Goal: Entertainment & Leisure: Consume media (video, audio)

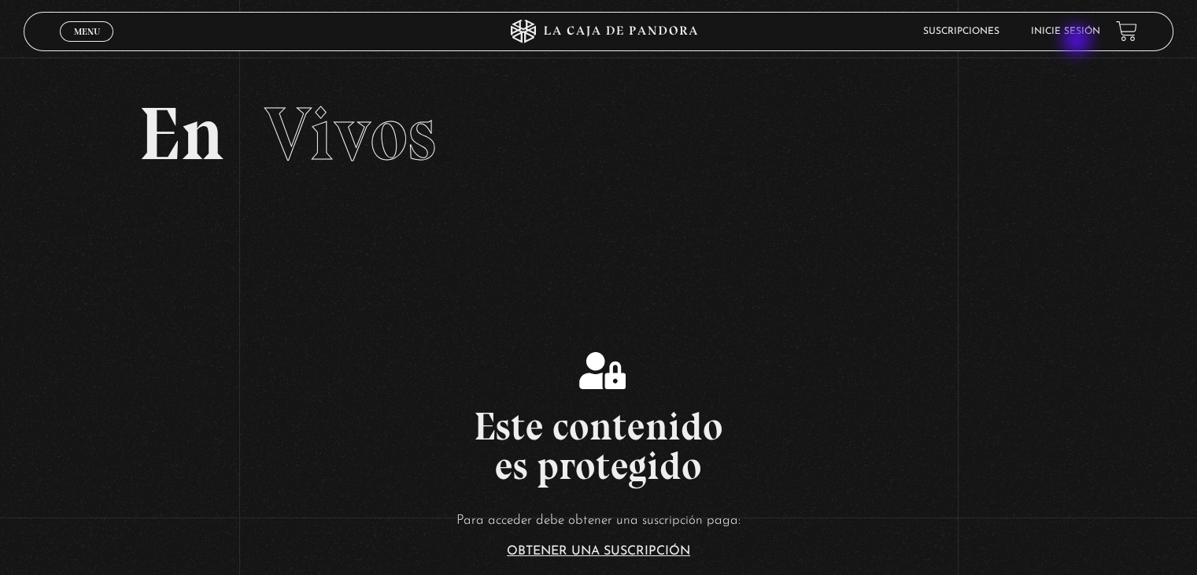
click at [1078, 42] on li "Inicie sesión" at bounding box center [1065, 31] width 69 height 24
click at [1064, 37] on li "Inicie sesión" at bounding box center [1065, 31] width 69 height 24
click at [1083, 27] on link "Inicie sesión" at bounding box center [1065, 31] width 69 height 9
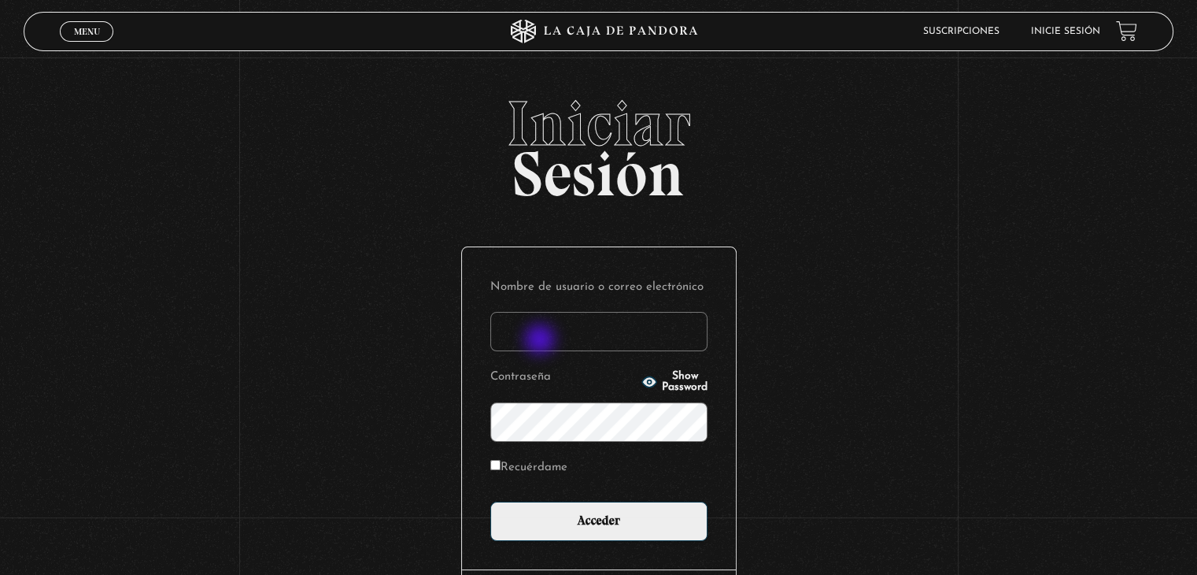
click at [549, 331] on input "Nombre de usuario o correo electrónico" at bounding box center [598, 331] width 217 height 39
paste input "Raquel.ulatec@gmail.com"
type input "Raquel.ulatec@gmail.com"
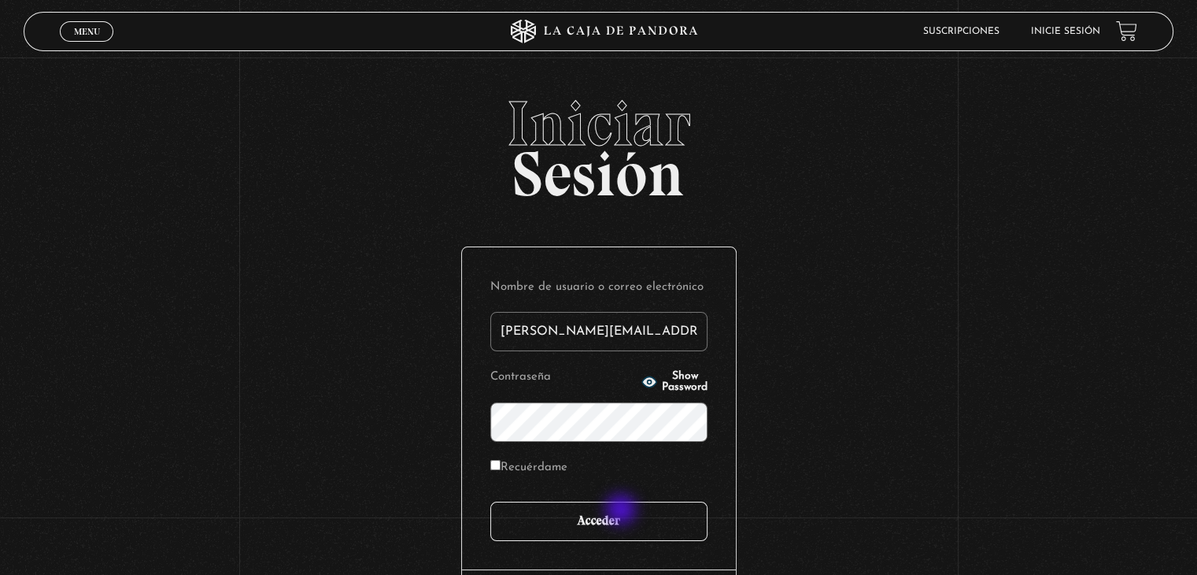
click at [623, 516] on input "Acceder" at bounding box center [598, 520] width 217 height 39
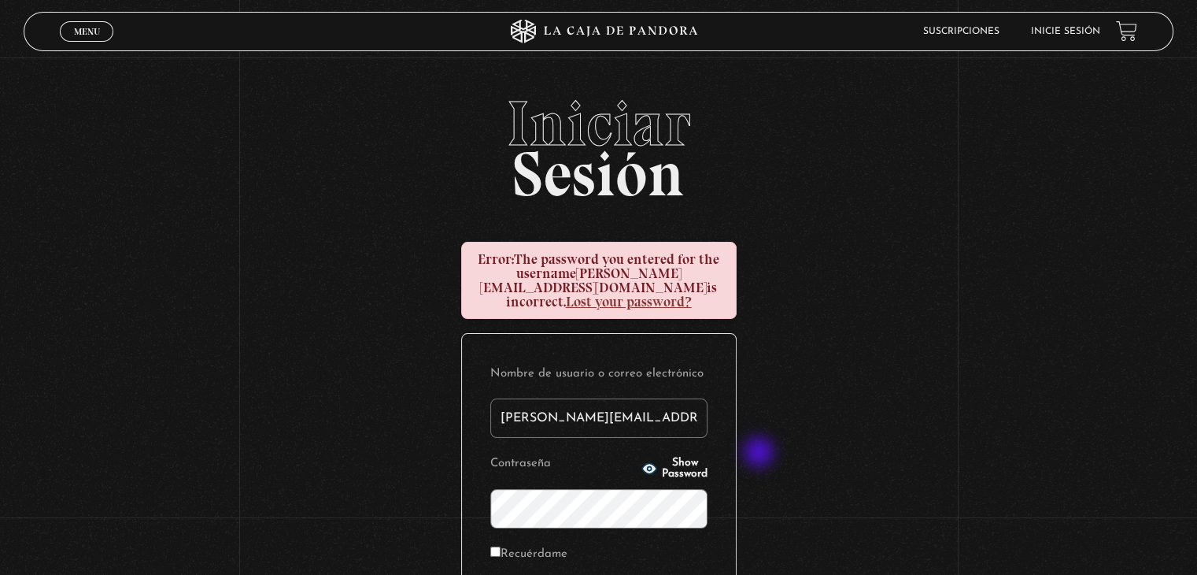
click at [837, 442] on div "Iniciar Sesión Error: The password you entered for the username Raquel.ulatec@g…" at bounding box center [598, 436] width 1197 height 689
click at [673, 457] on span "Show Password" at bounding box center [685, 468] width 46 height 22
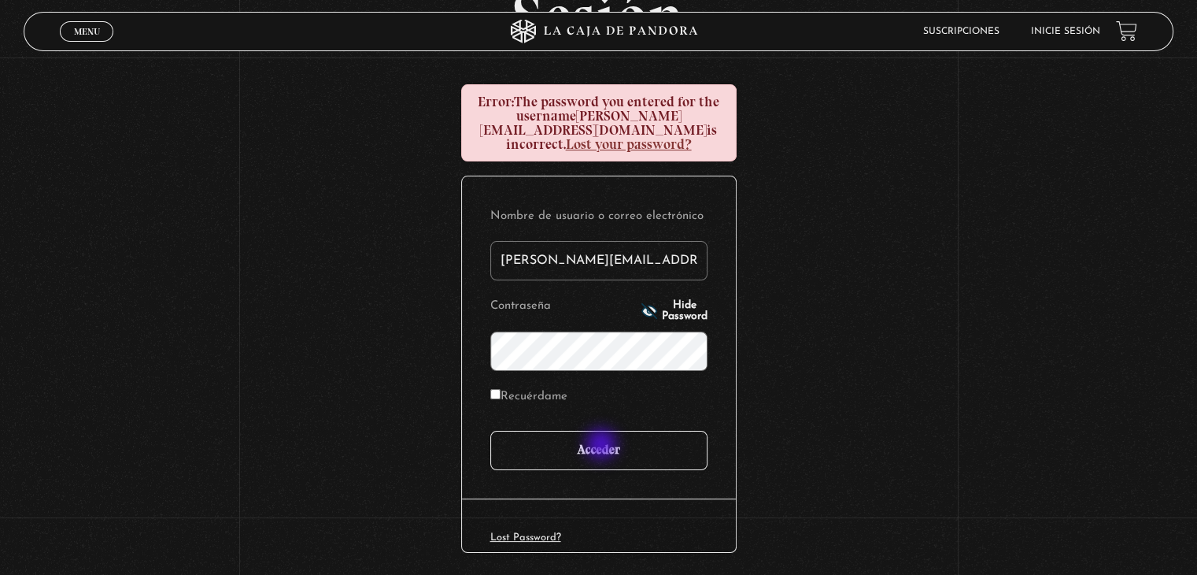
click at [603, 446] on input "Acceder" at bounding box center [598, 450] width 217 height 39
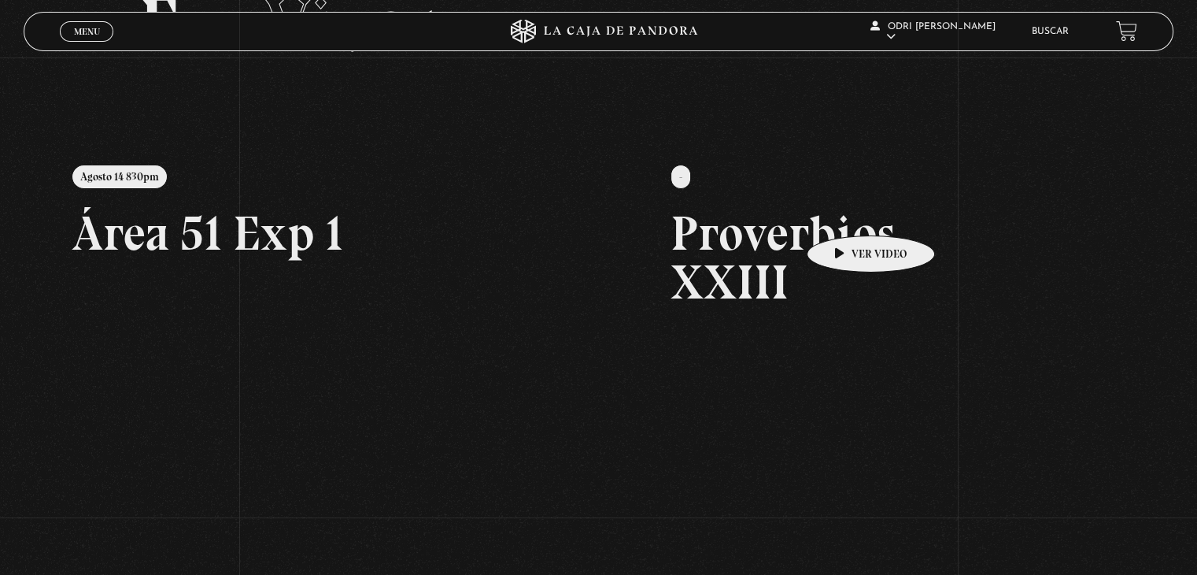
scroll to position [236, 0]
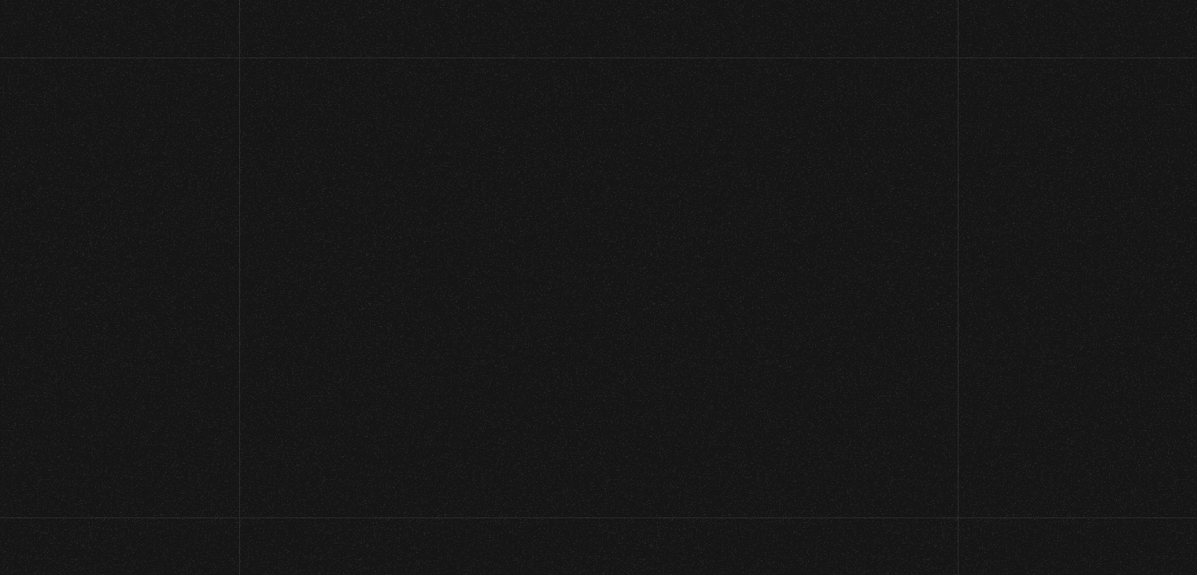
scroll to position [236, 0]
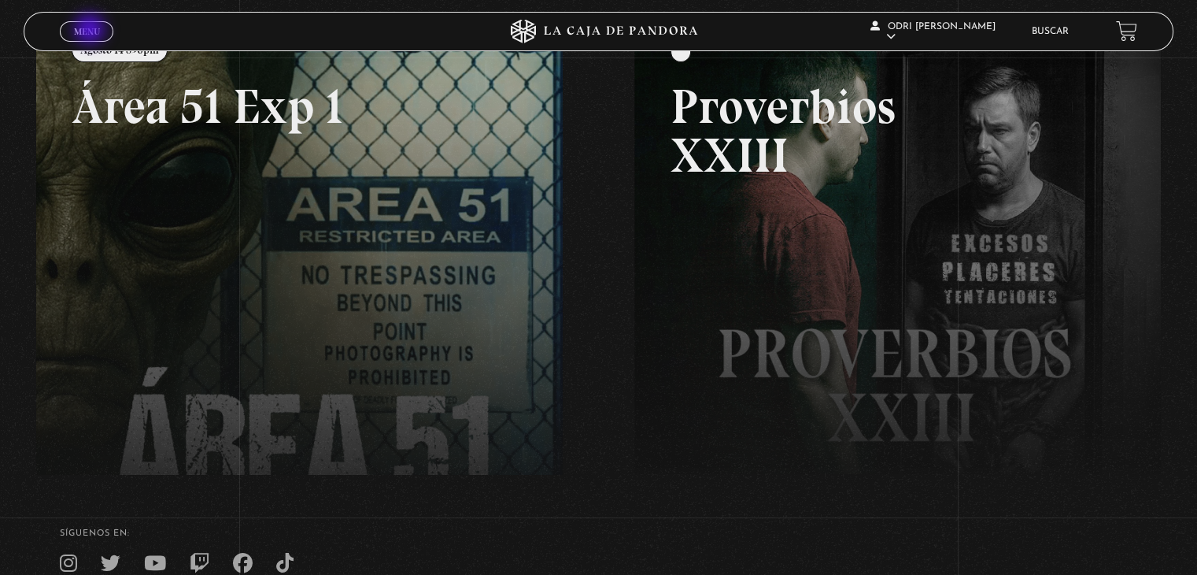
click at [91, 31] on span "Menu" at bounding box center [87, 31] width 26 height 9
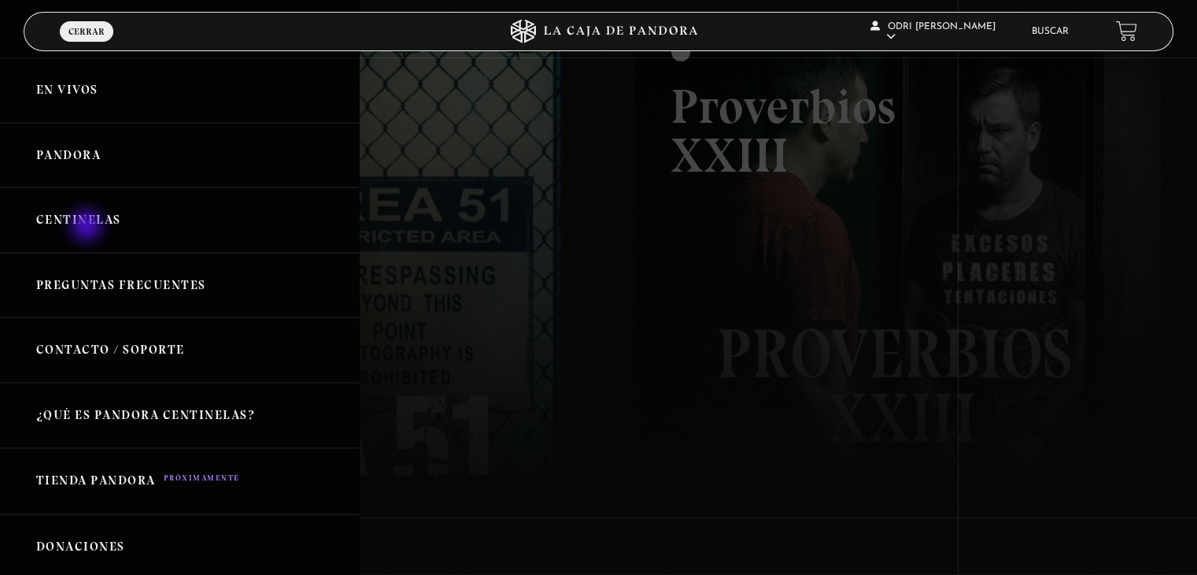
click at [88, 227] on link "Centinelas" at bounding box center [179, 219] width 359 height 65
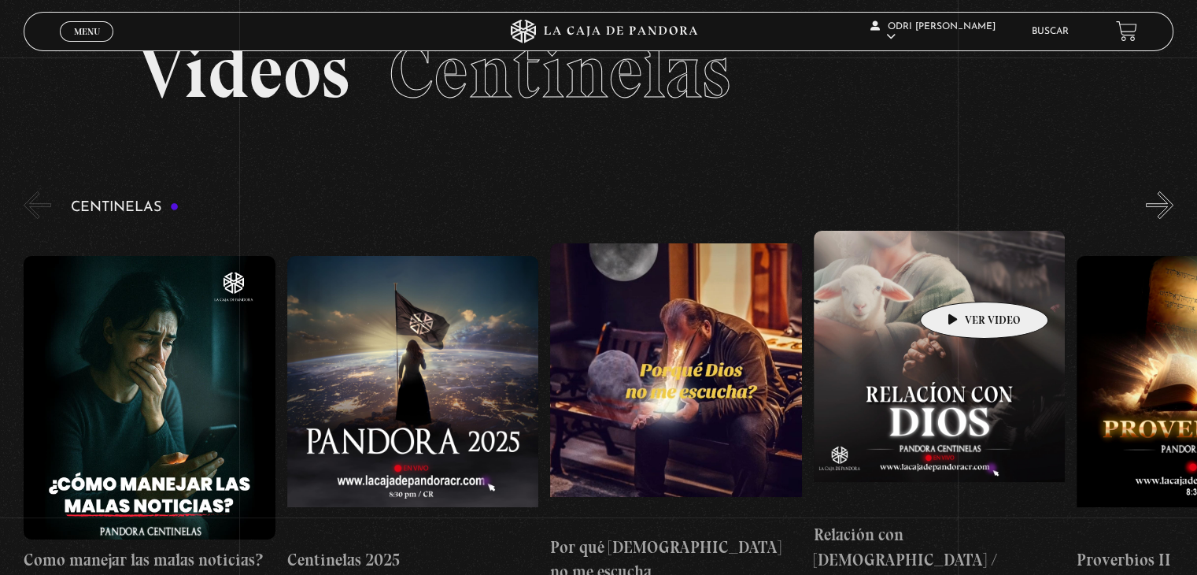
scroll to position [79, 0]
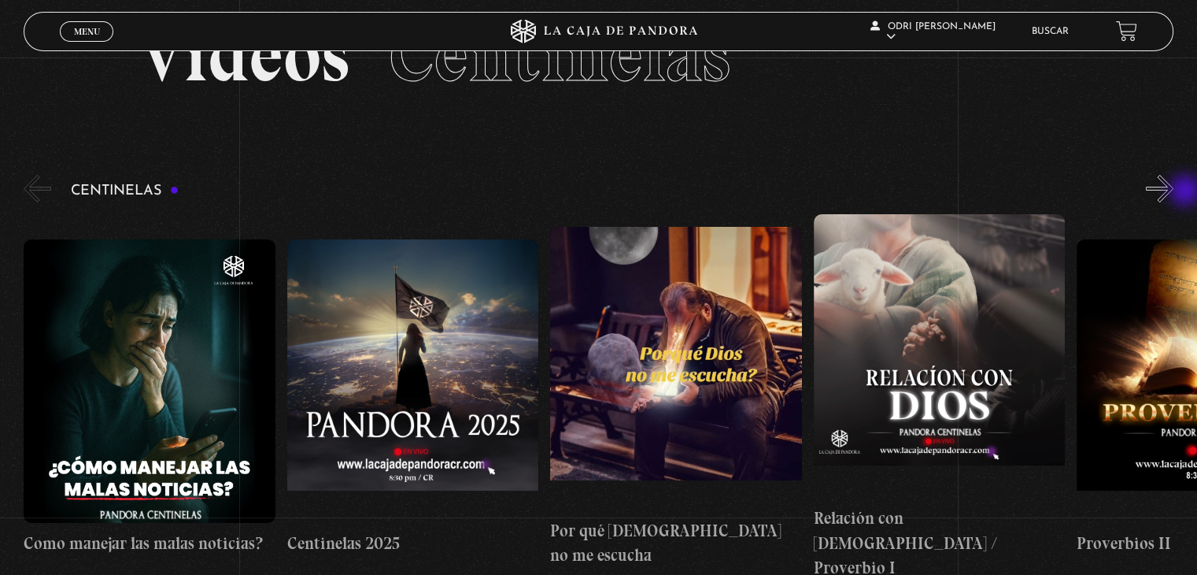
click at [1174, 191] on button "»" at bounding box center [1160, 189] width 28 height 28
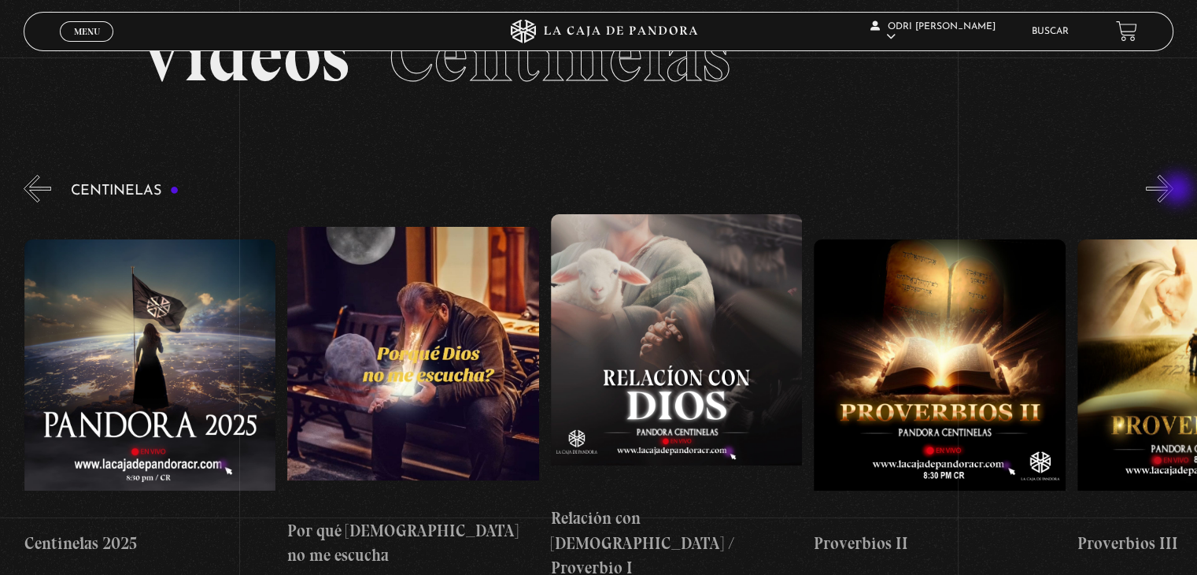
click at [1174, 191] on button "»" at bounding box center [1160, 189] width 28 height 28
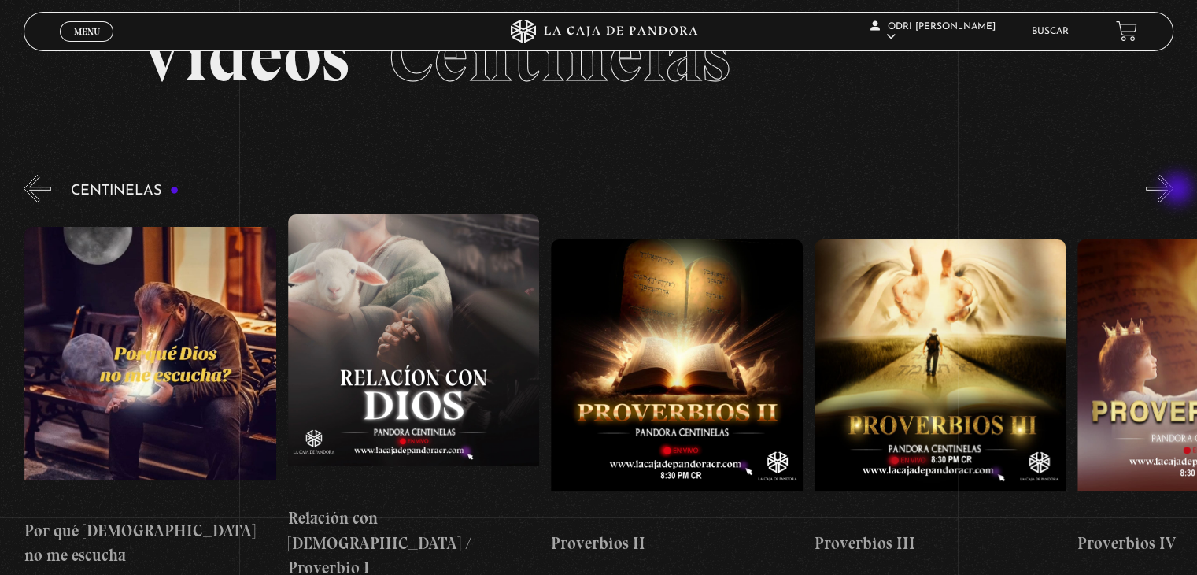
click at [1174, 191] on button "»" at bounding box center [1160, 189] width 28 height 28
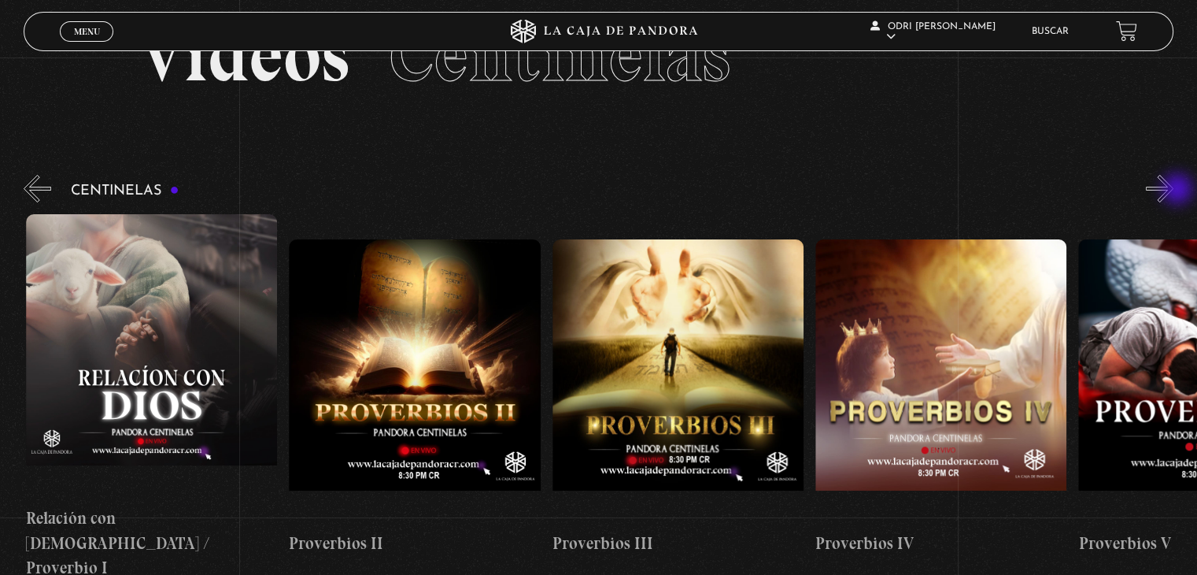
click at [1174, 191] on button "»" at bounding box center [1160, 189] width 28 height 28
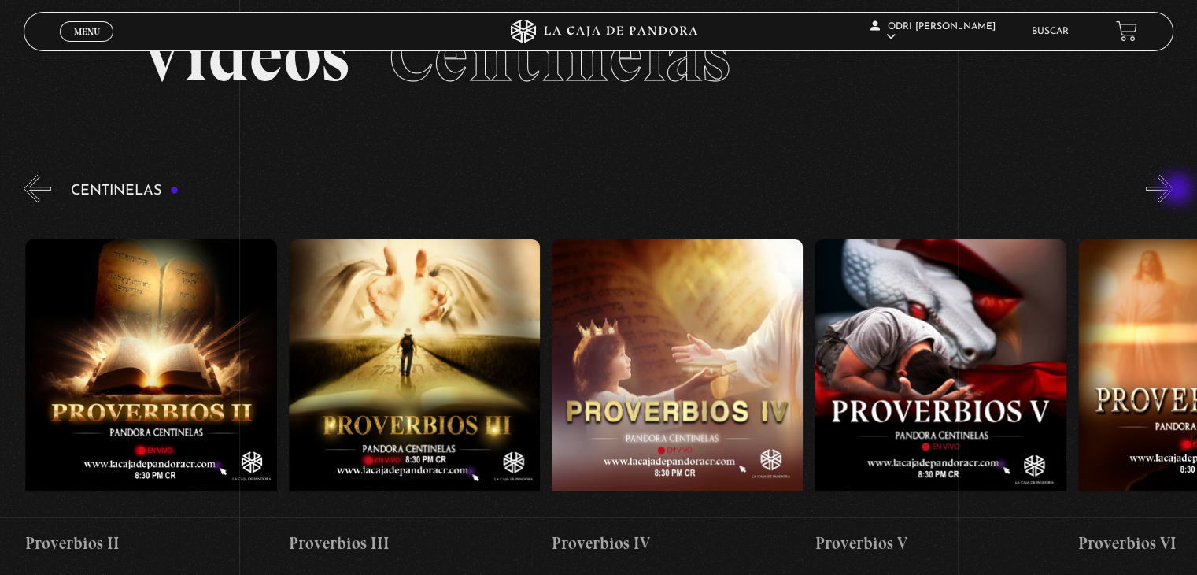
click at [1174, 191] on button "»" at bounding box center [1160, 189] width 28 height 28
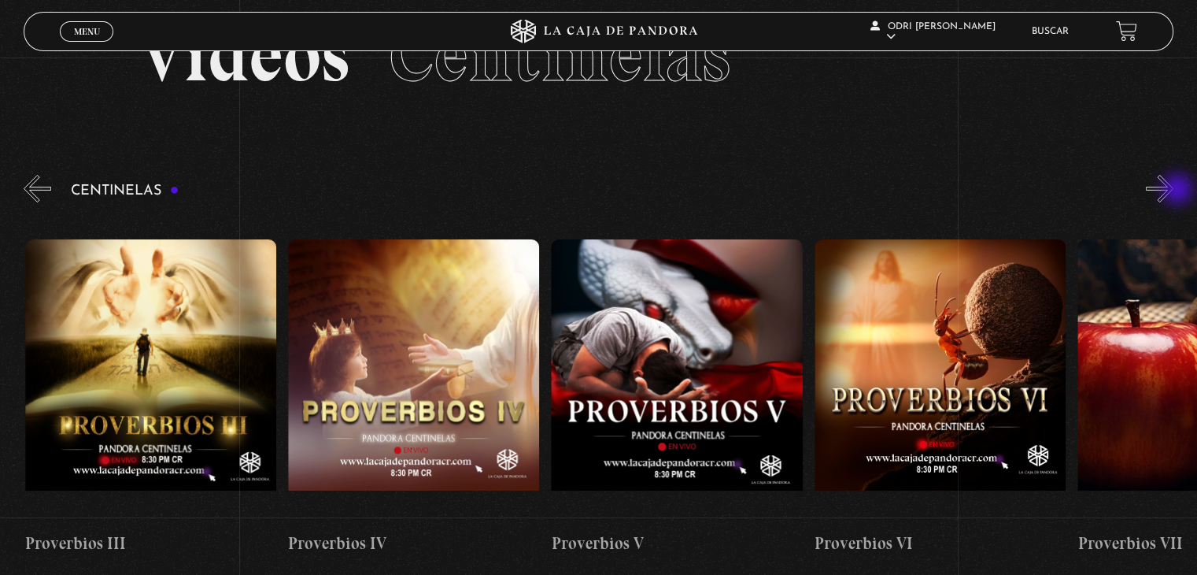
scroll to position [0, 1316]
click at [1174, 191] on button "»" at bounding box center [1160, 189] width 28 height 28
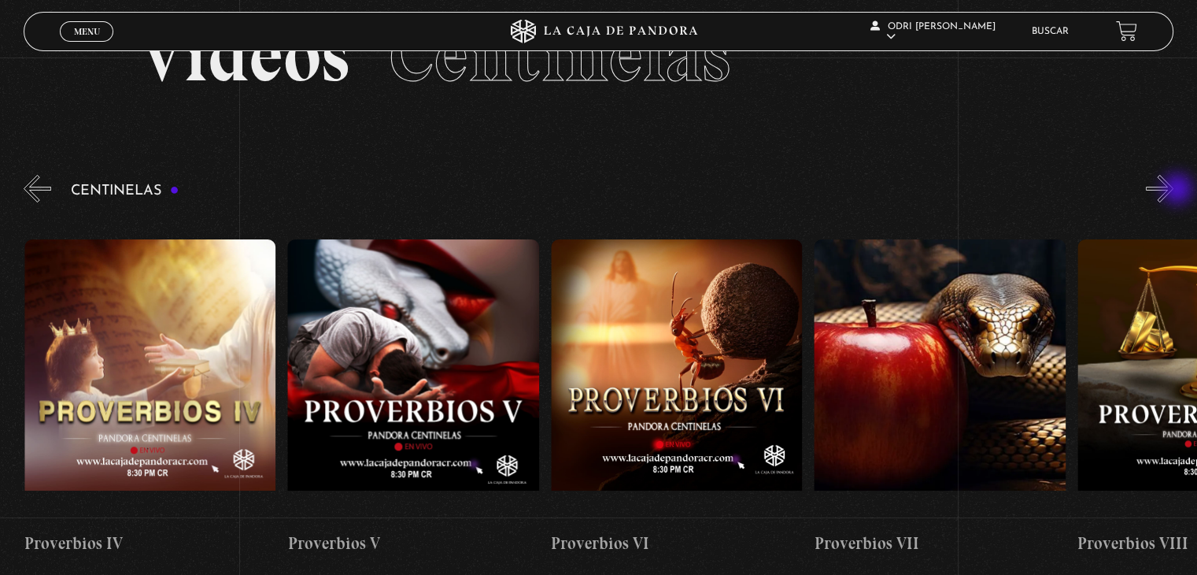
click at [1174, 191] on button "»" at bounding box center [1160, 189] width 28 height 28
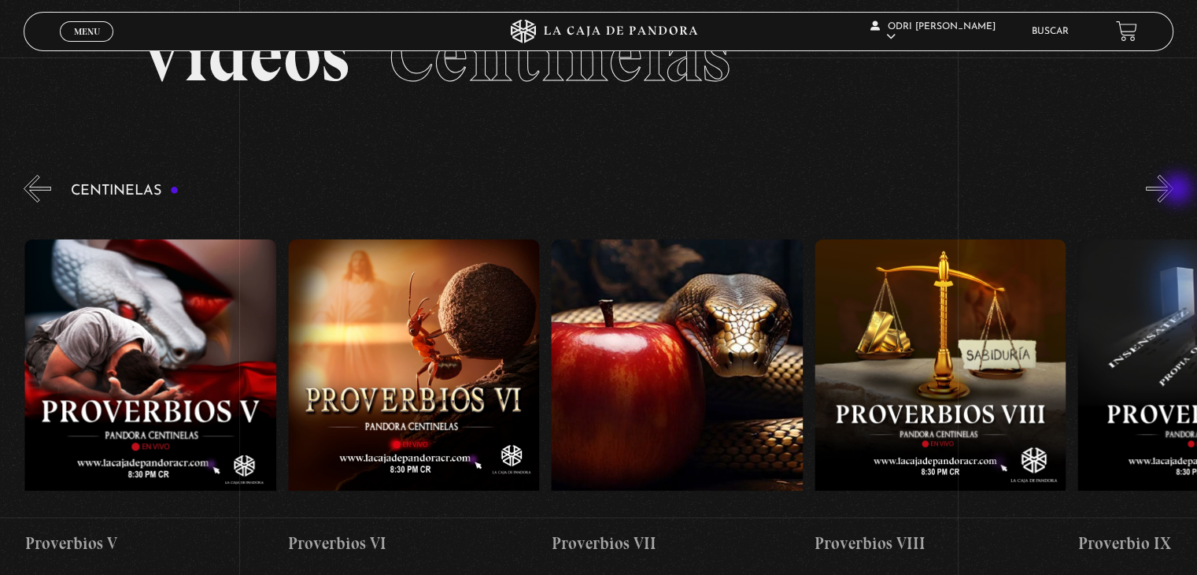
click at [1174, 191] on button "»" at bounding box center [1160, 189] width 28 height 28
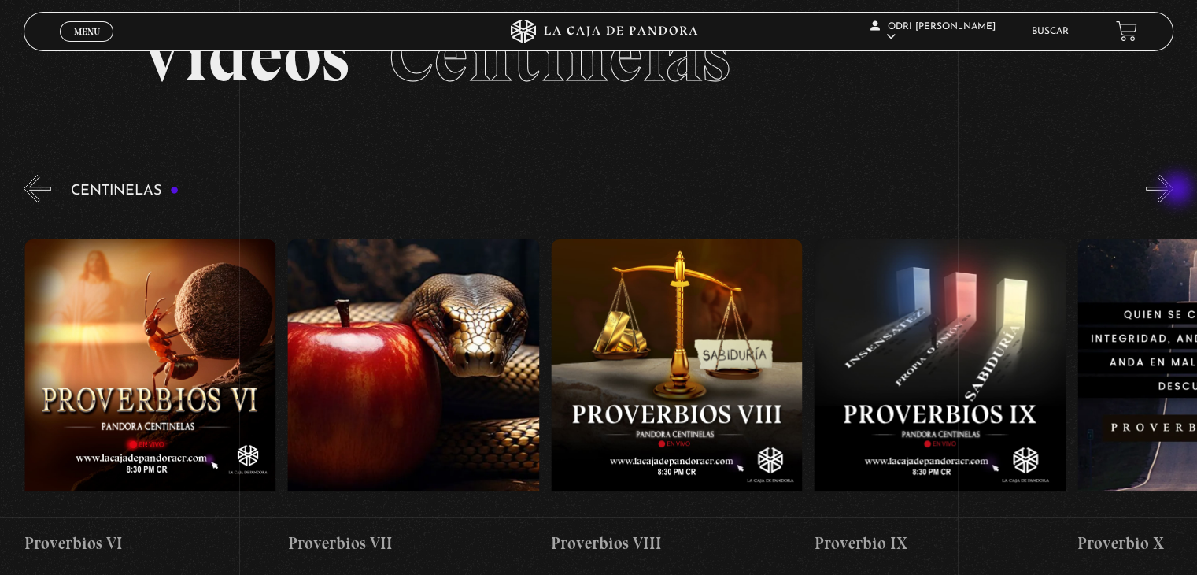
click at [1174, 191] on button "»" at bounding box center [1160, 189] width 28 height 28
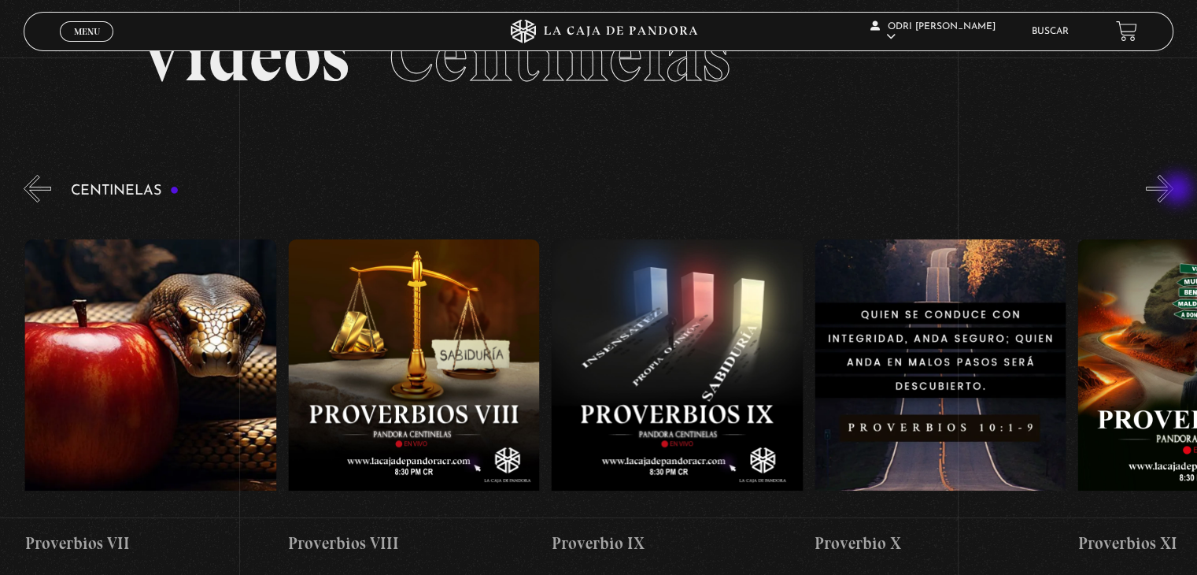
click at [1174, 191] on button "»" at bounding box center [1160, 189] width 28 height 28
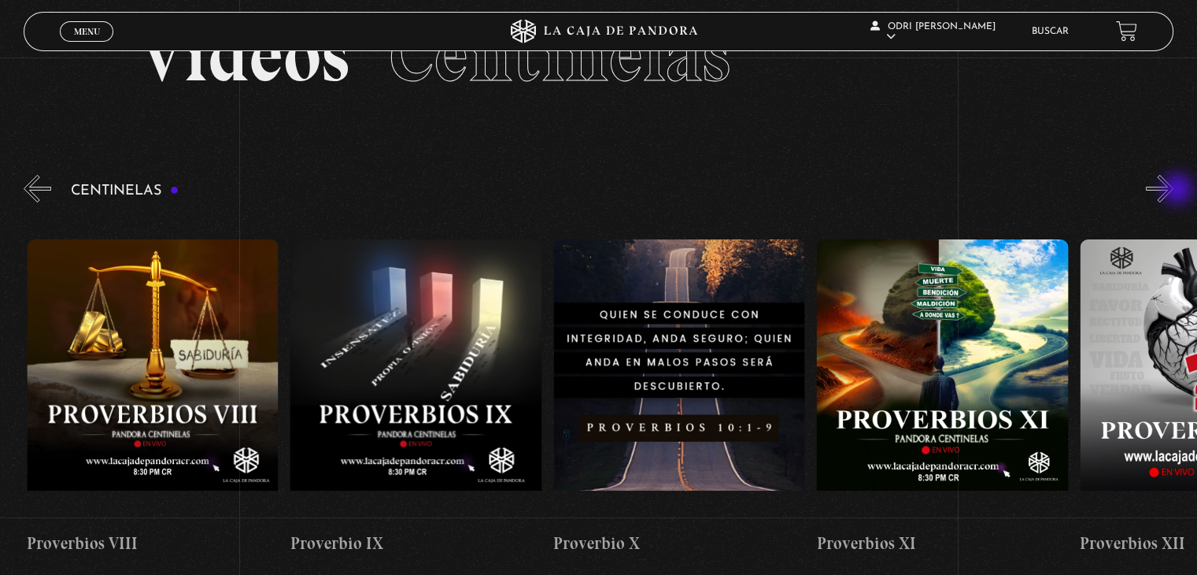
click at [1174, 191] on button "»" at bounding box center [1160, 189] width 28 height 28
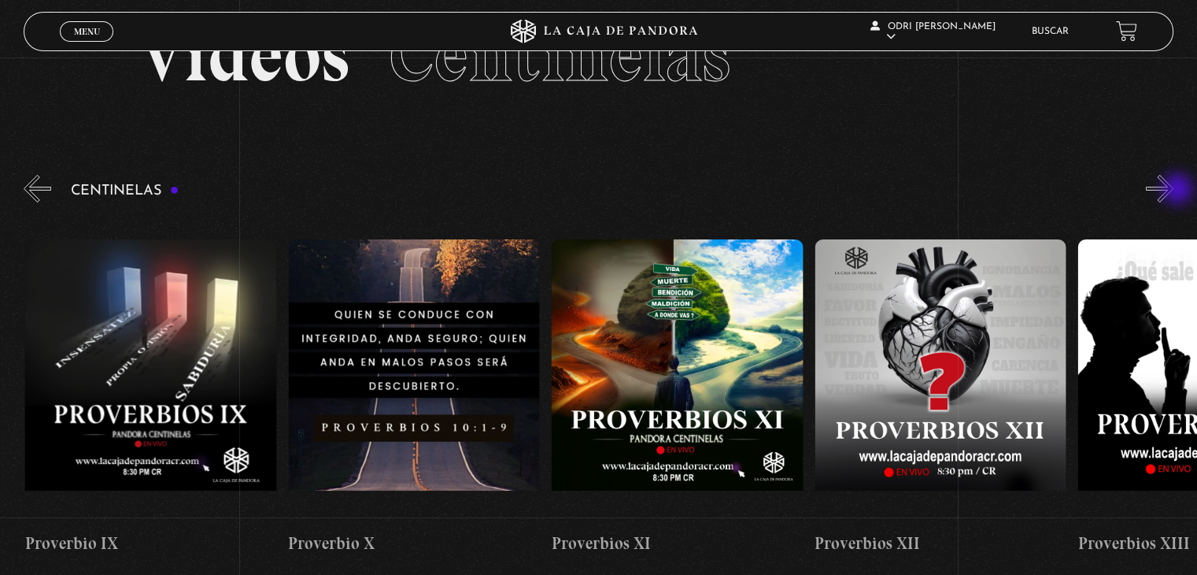
click at [1174, 191] on button "»" at bounding box center [1160, 189] width 28 height 28
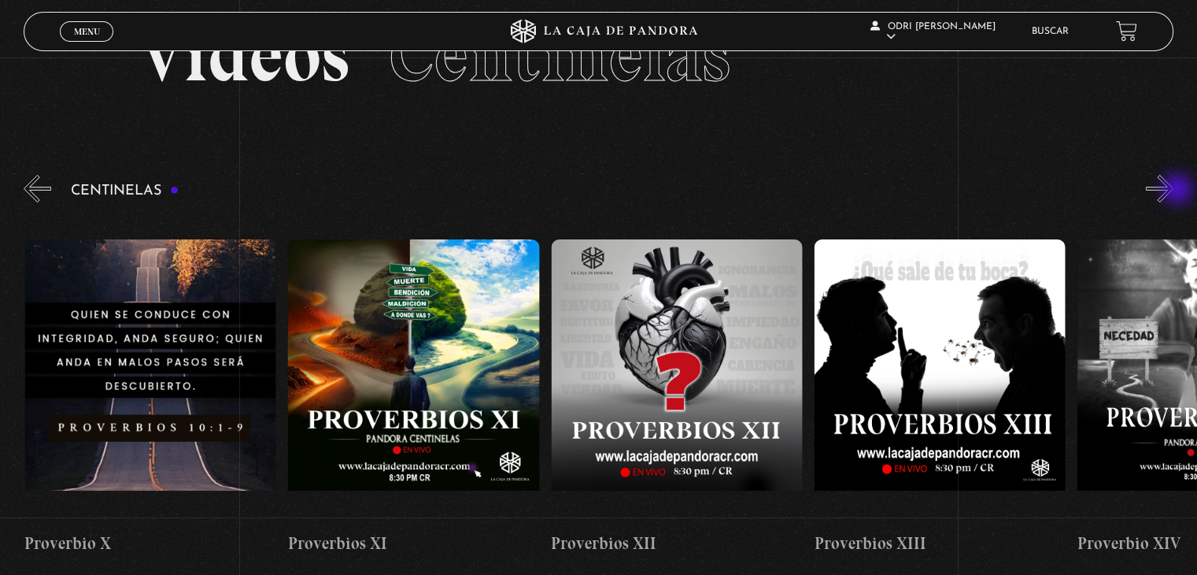
click at [1174, 191] on button "»" at bounding box center [1160, 189] width 28 height 28
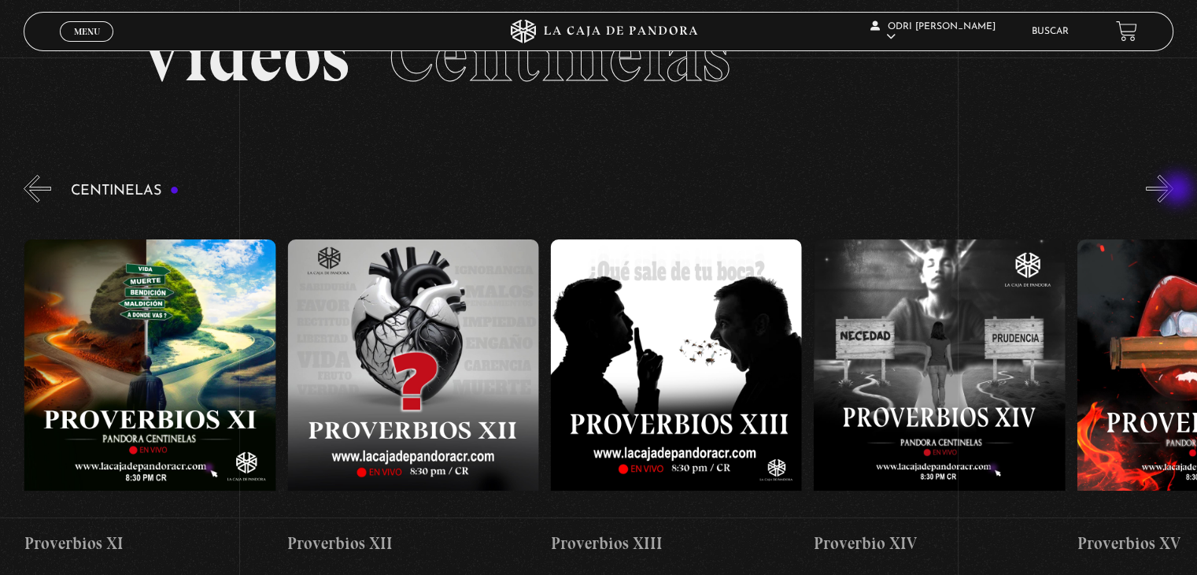
click at [1174, 191] on button "»" at bounding box center [1160, 189] width 28 height 28
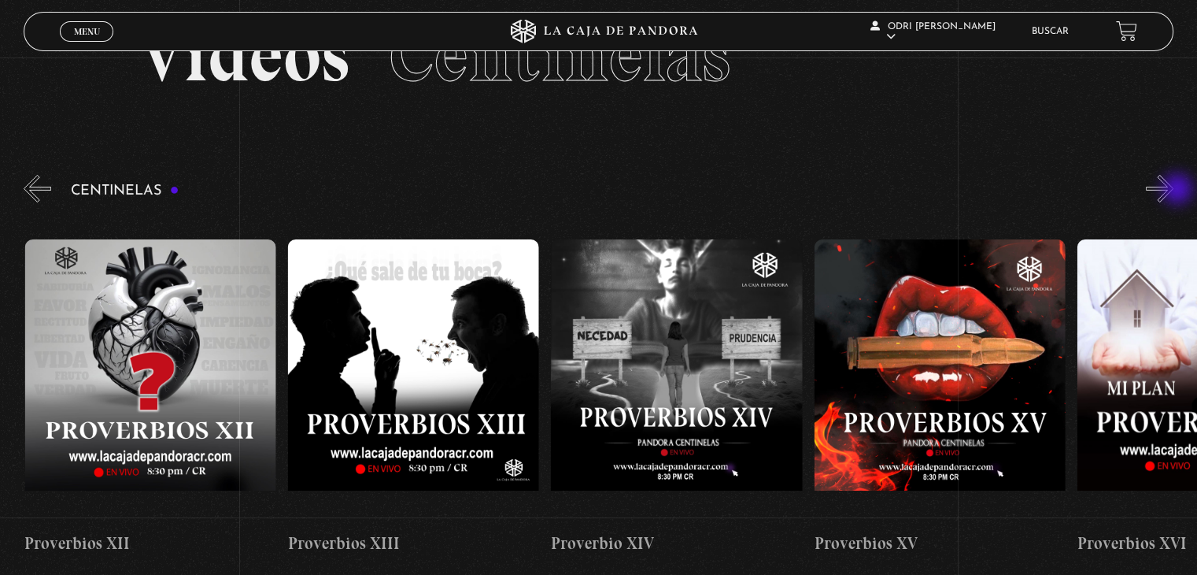
click at [1174, 191] on button "»" at bounding box center [1160, 189] width 28 height 28
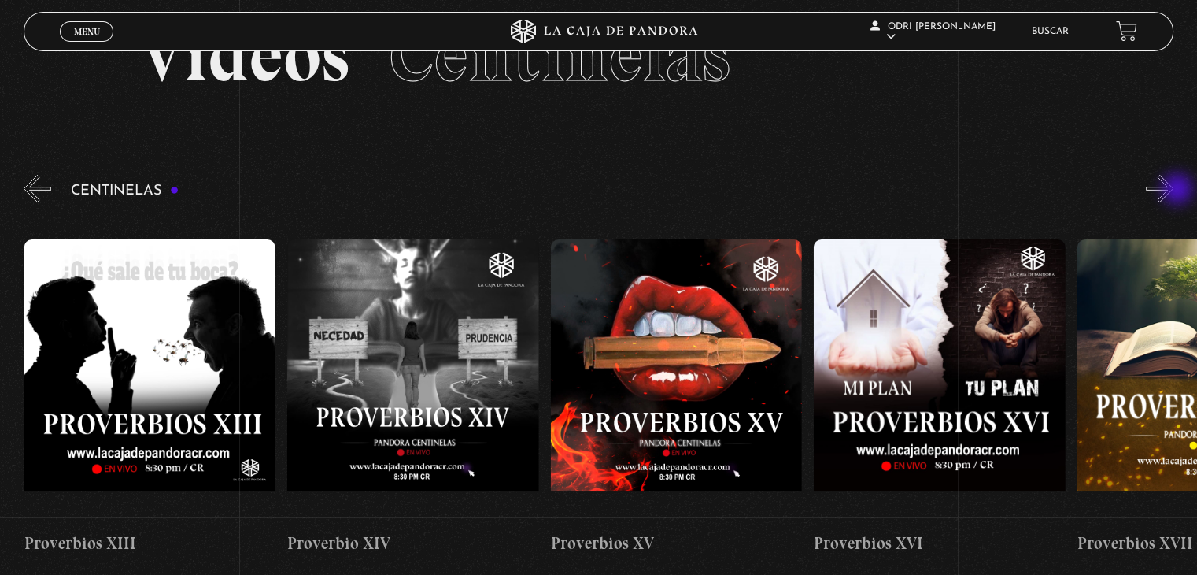
click at [1174, 191] on button "»" at bounding box center [1160, 189] width 28 height 28
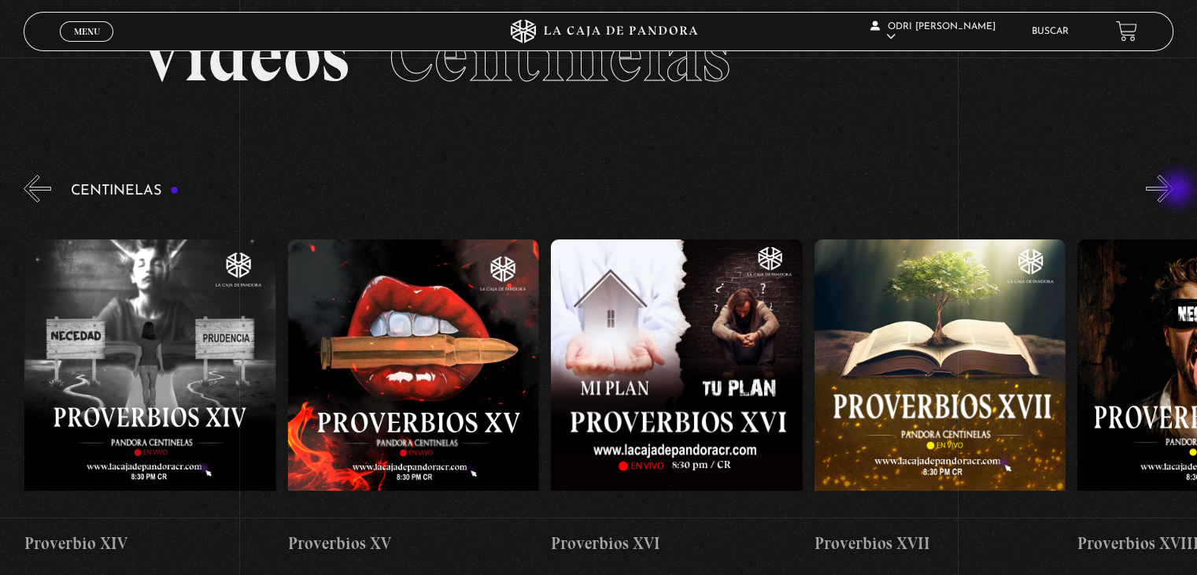
click at [1174, 191] on button "»" at bounding box center [1160, 189] width 28 height 28
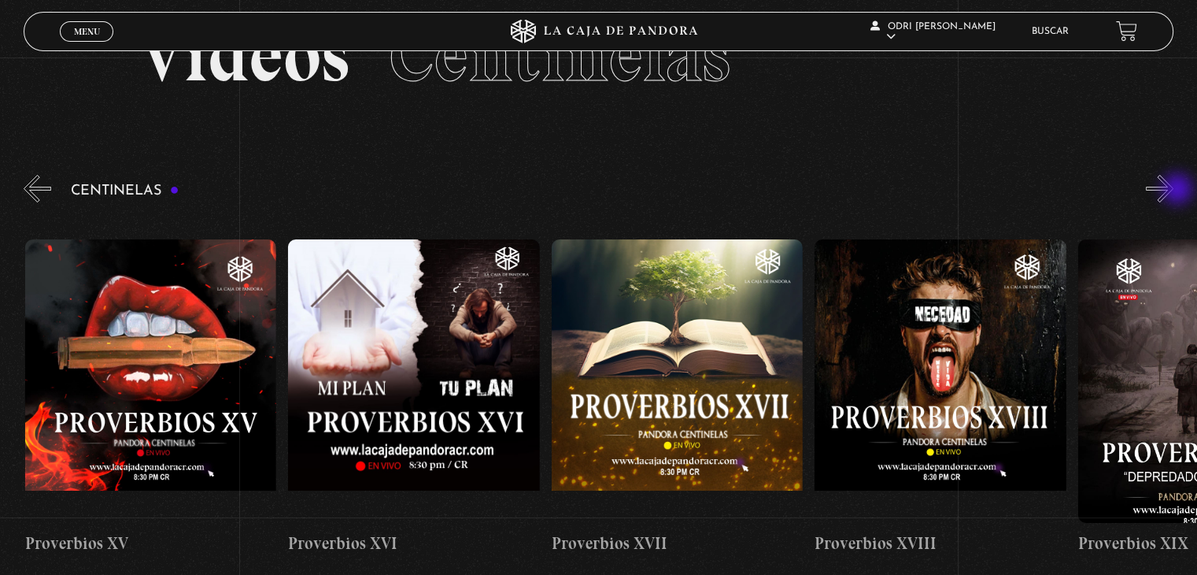
click at [1174, 191] on button "»" at bounding box center [1160, 189] width 28 height 28
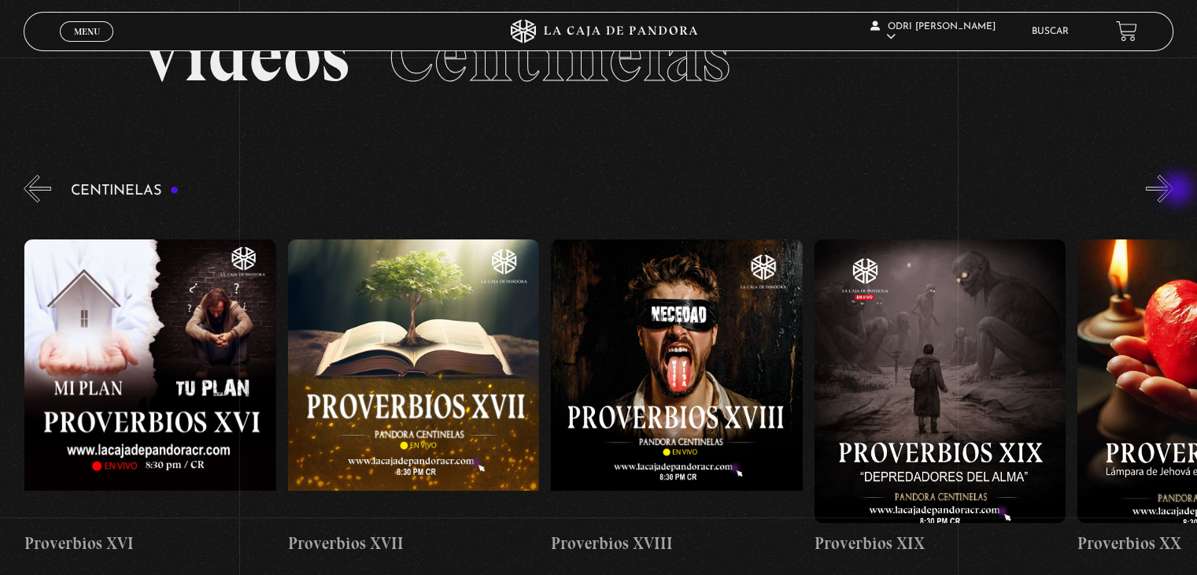
click at [1174, 191] on button "»" at bounding box center [1160, 189] width 28 height 28
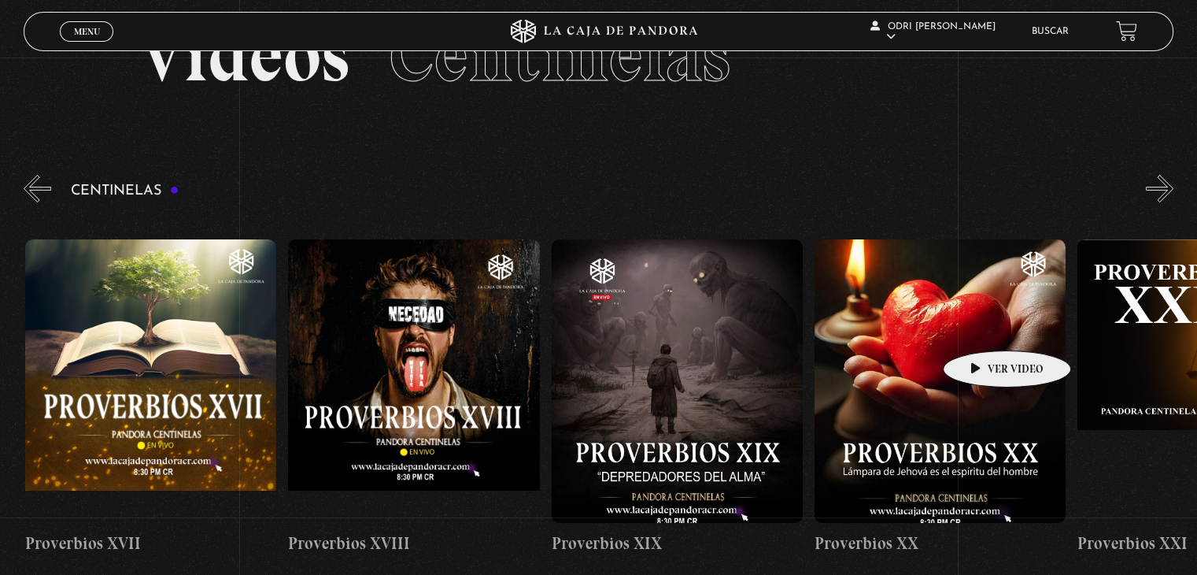
scroll to position [0, 5002]
click at [932, 328] on figure at bounding box center [939, 380] width 251 height 283
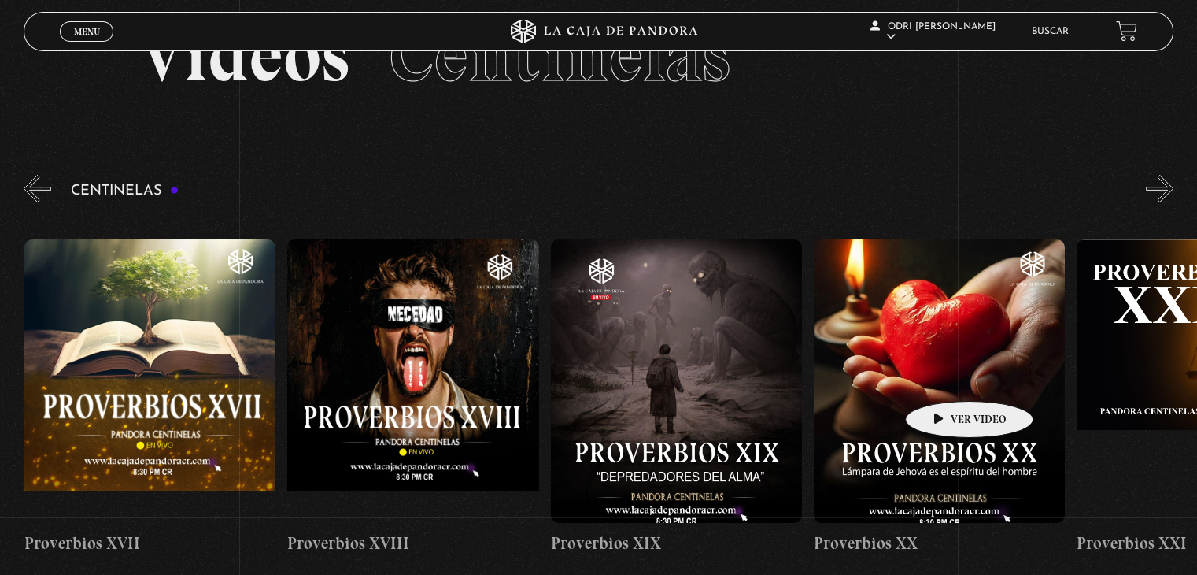
click at [948, 350] on figure at bounding box center [939, 380] width 251 height 283
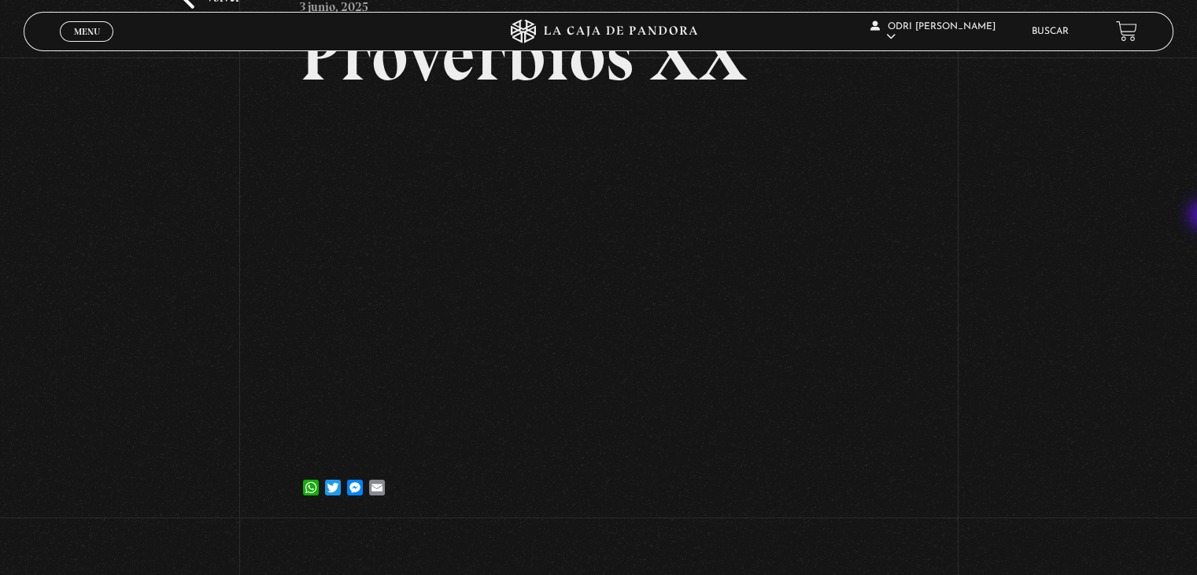
scroll to position [121, 0]
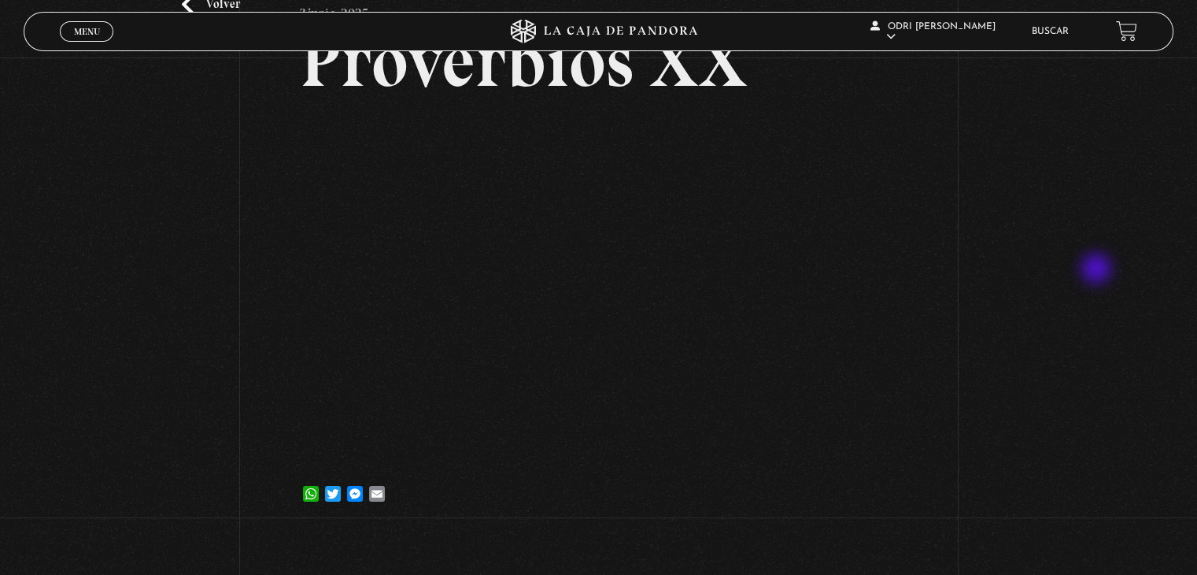
click at [1046, 283] on div "Volver 3 junio, 2025 Proverbios XX WhatsApp Twitter Messenger Email" at bounding box center [598, 233] width 1197 height 594
drag, startPoint x: 1055, startPoint y: 256, endPoint x: 1061, endPoint y: 306, distance: 50.8
click at [1061, 306] on div "Volver 3 junio, 2025 Proverbios XX WhatsApp Twitter Messenger Email" at bounding box center [598, 233] width 1197 height 594
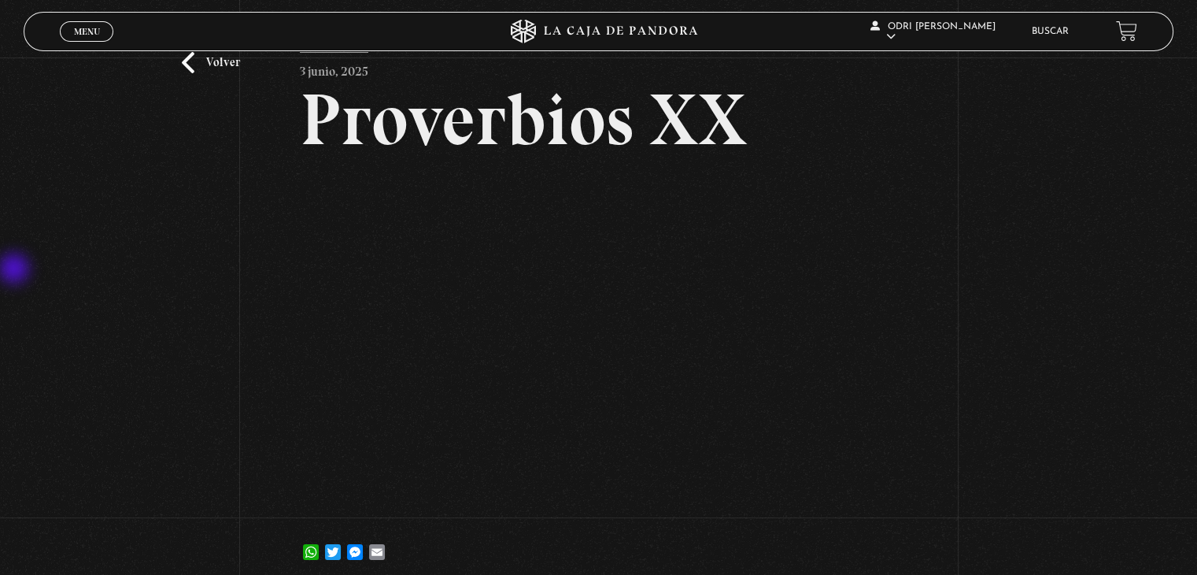
scroll to position [79, 0]
